Goal: Check status: Check status

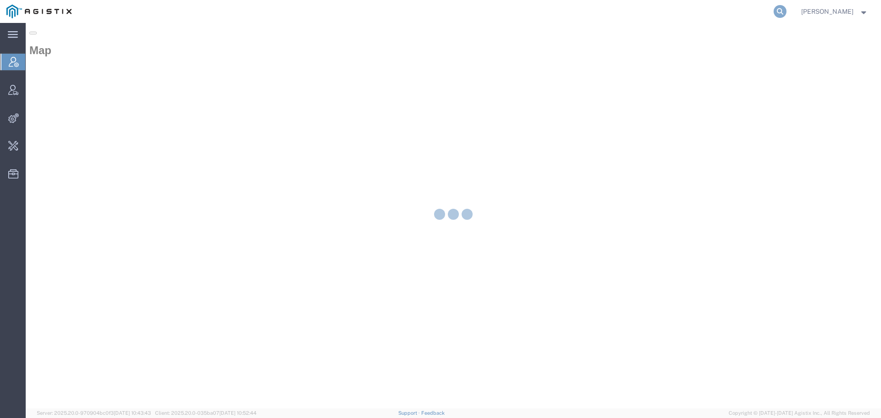
click at [787, 16] on icon at bounding box center [780, 11] width 13 height 13
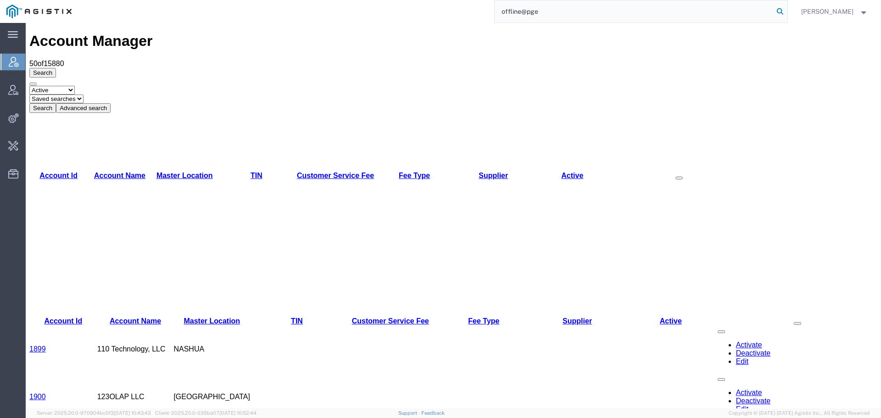
type input "offline@pge"
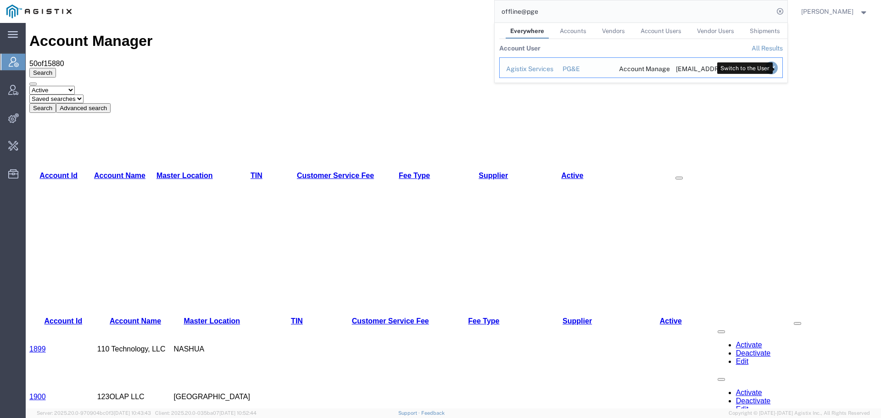
click at [777, 68] on icon "Search Results" at bounding box center [771, 67] width 13 height 13
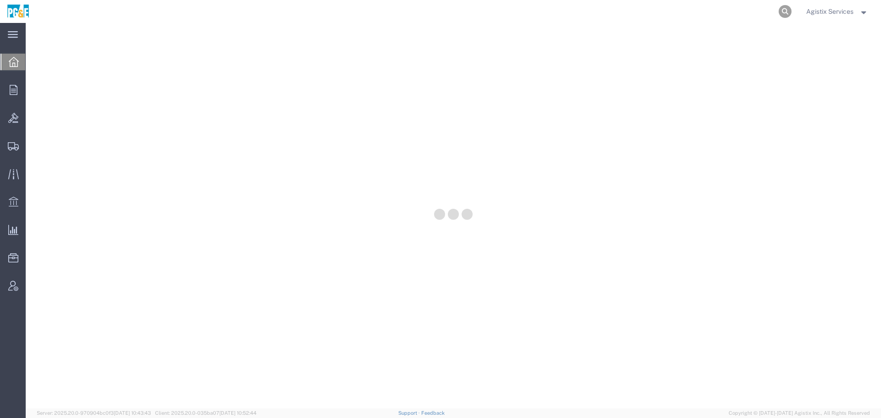
click at [787, 11] on icon at bounding box center [785, 11] width 13 height 13
click at [590, 15] on input "search" at bounding box center [639, 11] width 279 height 22
paste input "2701209708"
type input "2701209708"
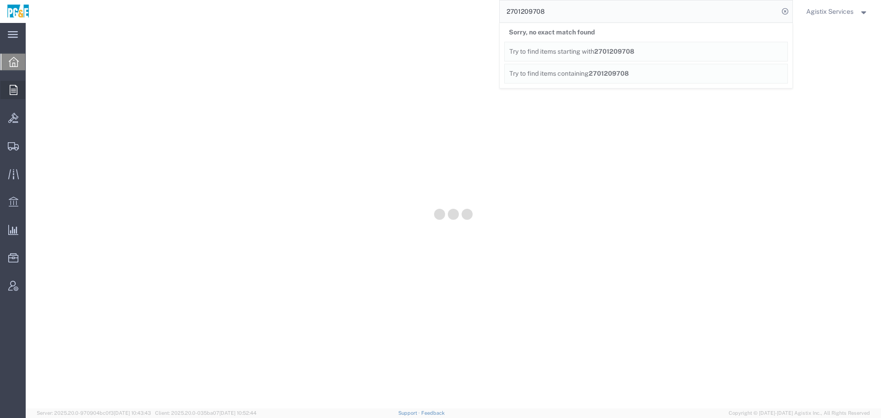
drag, startPoint x: 20, startPoint y: 91, endPoint x: 8, endPoint y: 89, distance: 12.1
click at [20, 91] on div at bounding box center [13, 90] width 26 height 18
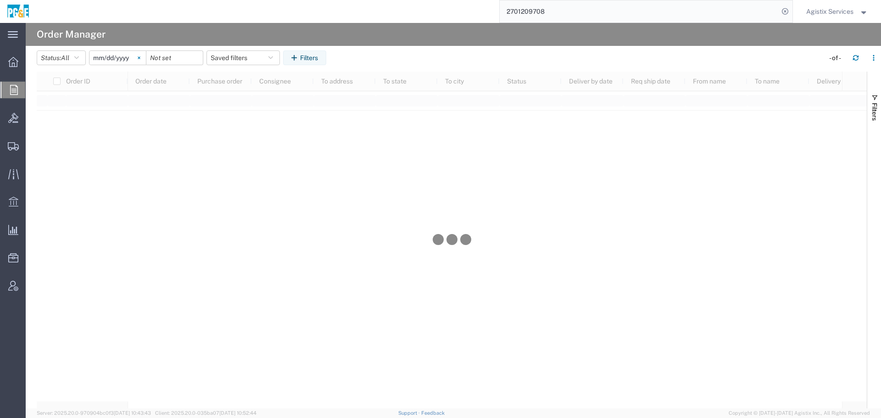
click at [144, 60] on svg-icon at bounding box center [139, 58] width 14 height 14
click at [108, 59] on input "date" at bounding box center [117, 58] width 56 height 14
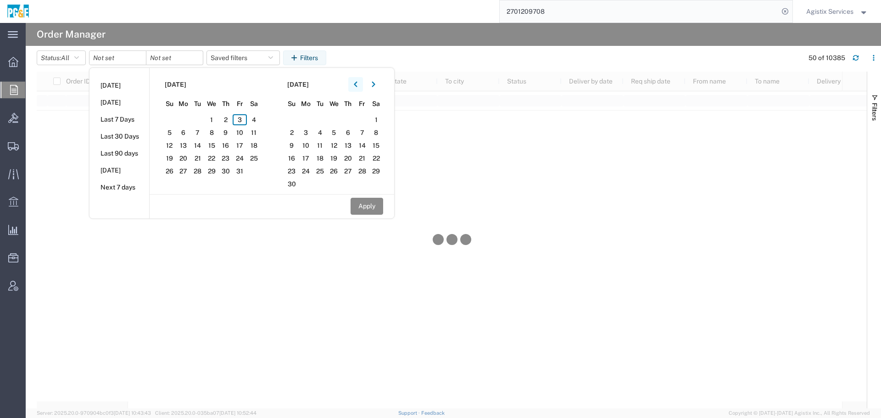
click at [357, 84] on icon "button" at bounding box center [355, 85] width 3 height 6
click at [171, 117] on span "1" at bounding box center [169, 119] width 14 height 11
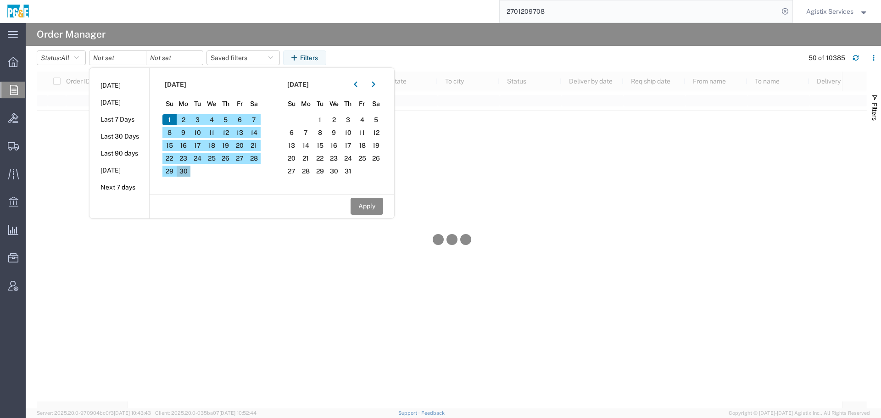
click at [189, 173] on span "30" at bounding box center [184, 171] width 14 height 11
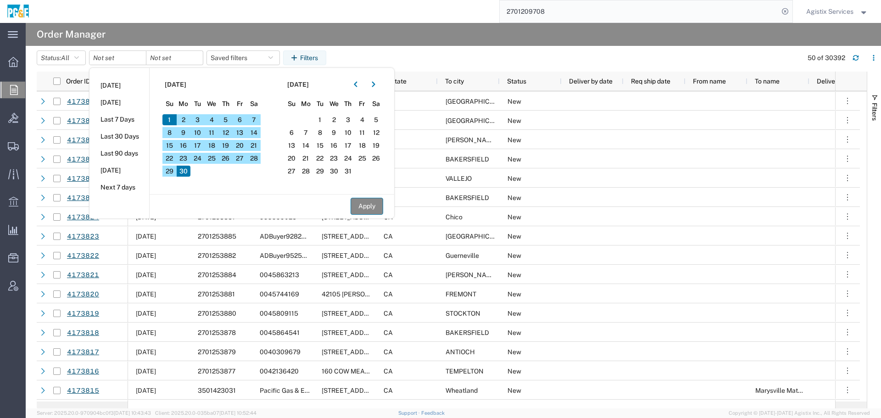
click at [363, 204] on button "Apply" at bounding box center [367, 206] width 33 height 17
type input "[DATE]"
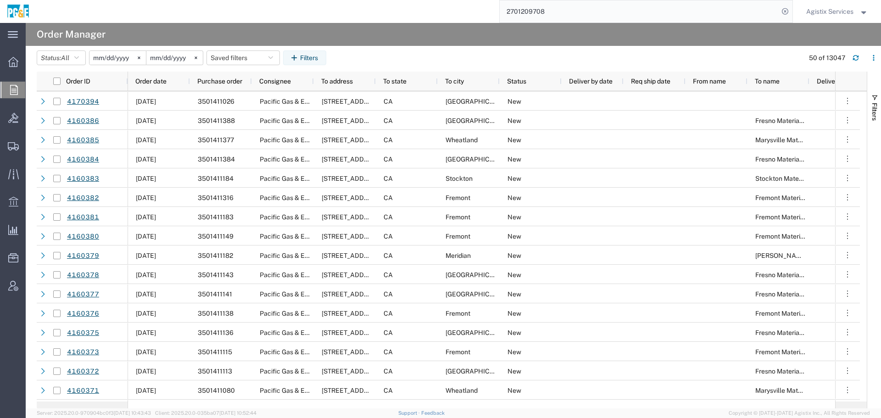
click at [223, 84] on span "Purchase order" at bounding box center [219, 81] width 45 height 7
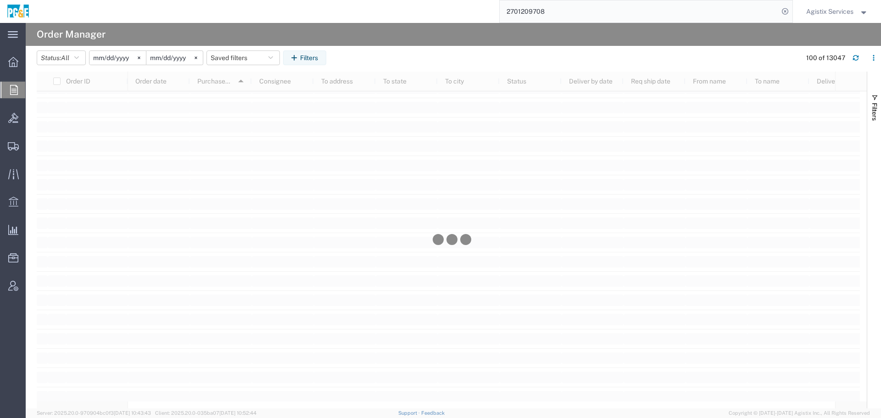
scroll to position [3523, 0]
click at [311, 65] on button "Filters" at bounding box center [304, 57] width 43 height 15
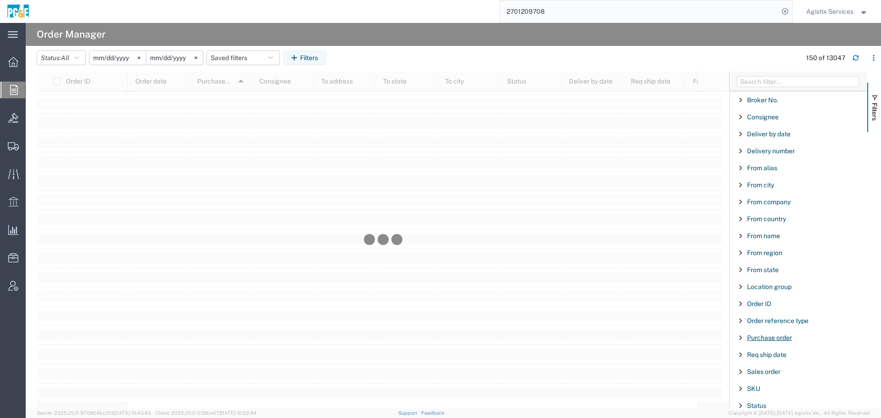
click at [777, 335] on span "Purchase order" at bounding box center [769, 337] width 45 height 7
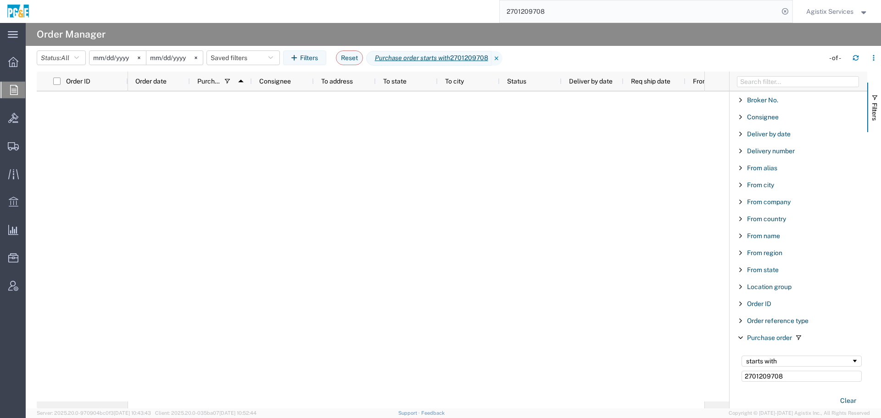
click at [802, 381] on input "2701209708" at bounding box center [802, 376] width 120 height 11
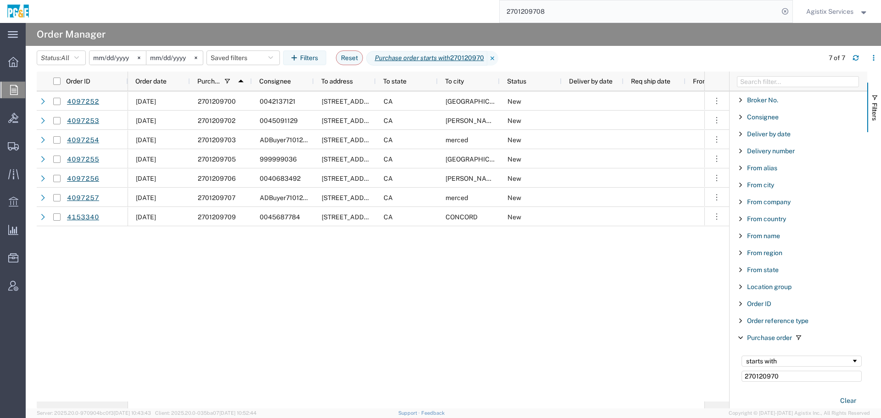
type input "270120970"
